Goal: Task Accomplishment & Management: Use online tool/utility

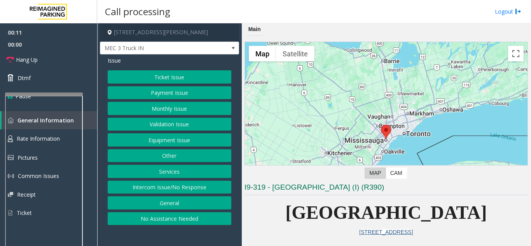
drag, startPoint x: 171, startPoint y: 172, endPoint x: 168, endPoint y: 165, distance: 7.4
click at [169, 168] on button "Services" at bounding box center [170, 171] width 124 height 13
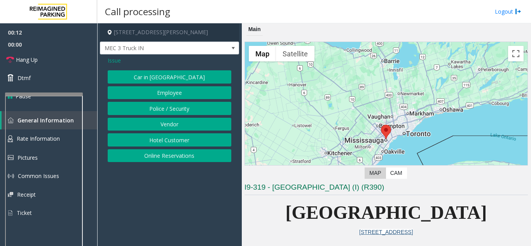
click at [162, 123] on button "Vendor" at bounding box center [170, 124] width 124 height 13
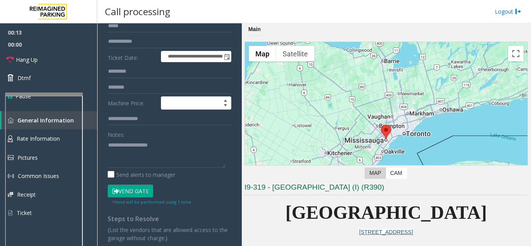
scroll to position [78, 0]
click at [123, 191] on button "Vend Gate" at bounding box center [131, 190] width 46 height 13
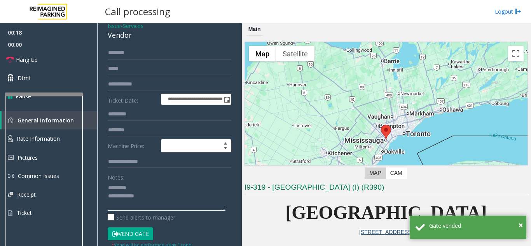
scroll to position [0, 0]
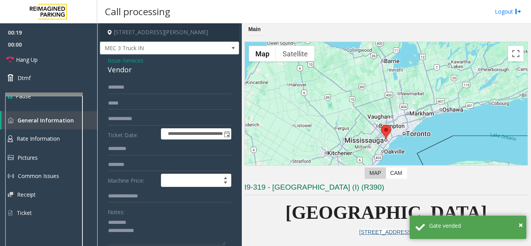
click at [109, 69] on div "Vendor" at bounding box center [170, 70] width 124 height 11
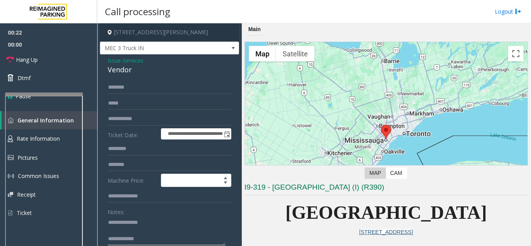
click at [149, 233] on textarea at bounding box center [167, 230] width 118 height 29
click at [150, 224] on textarea at bounding box center [167, 230] width 118 height 29
click at [25, 60] on span "Hang Up" at bounding box center [27, 60] width 22 height 8
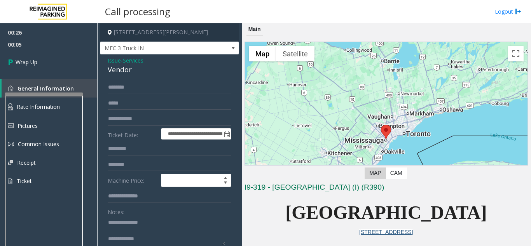
click at [153, 241] on textarea at bounding box center [167, 230] width 118 height 29
paste textarea "**********"
click at [154, 225] on textarea at bounding box center [167, 230] width 118 height 29
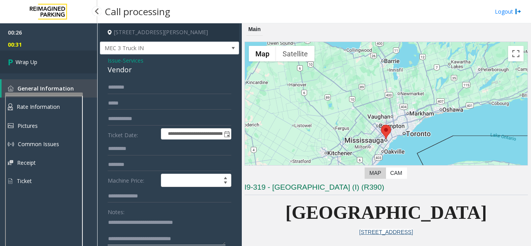
type textarea "**********"
click at [52, 67] on link "Wrap Up" at bounding box center [48, 62] width 97 height 23
